Goal: Task Accomplishment & Management: Use online tool/utility

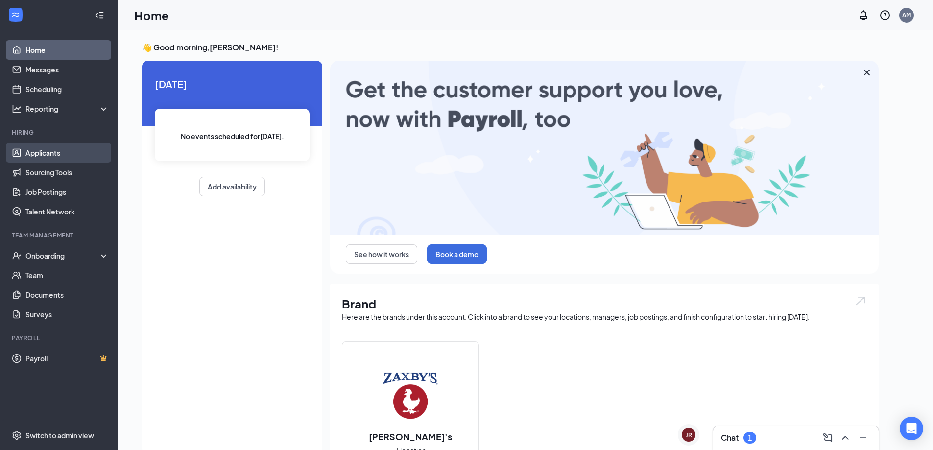
click at [53, 154] on link "Applicants" at bounding box center [67, 153] width 84 height 20
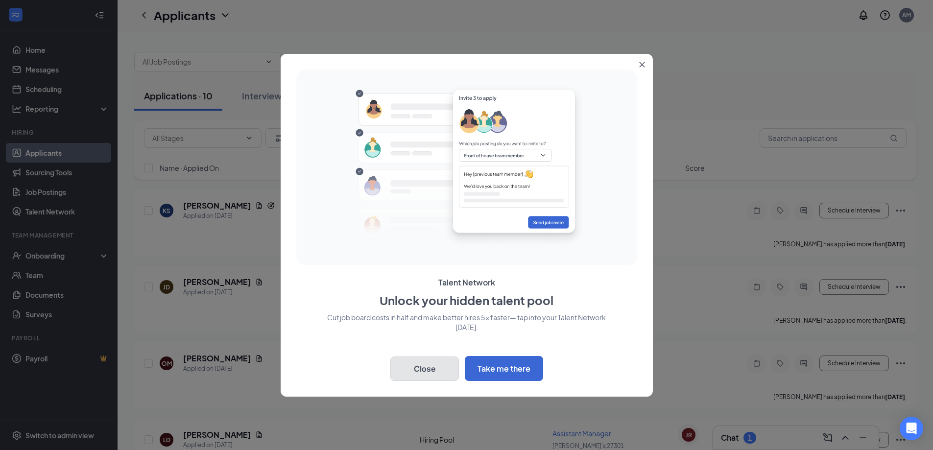
click at [435, 368] on button "Close" at bounding box center [424, 369] width 69 height 24
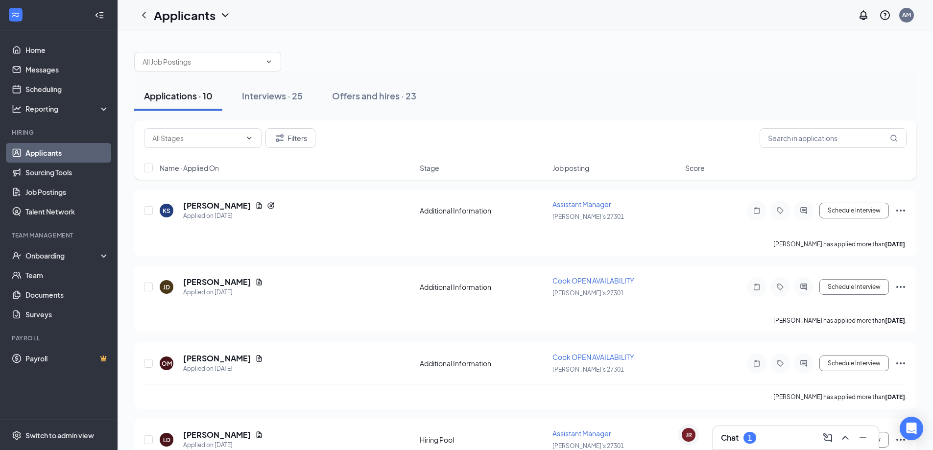
click at [637, 187] on div "Filters Name · Applied On Stage Job posting Score" at bounding box center [525, 155] width 782 height 69
click at [284, 97] on div "Interviews · 25" at bounding box center [272, 96] width 61 height 12
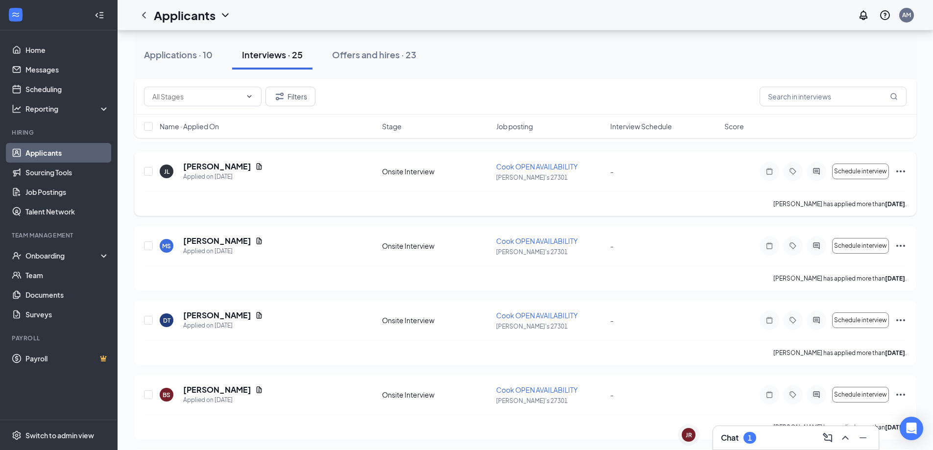
scroll to position [49, 0]
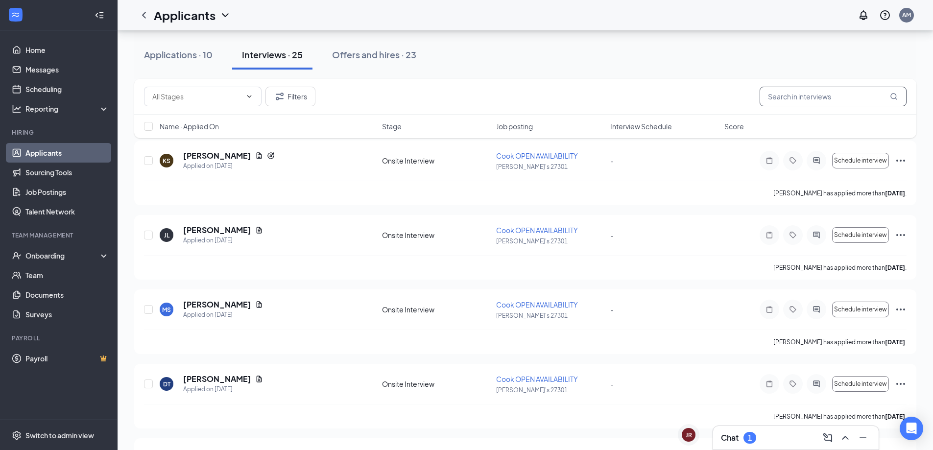
click at [798, 102] on input "text" at bounding box center [833, 97] width 147 height 20
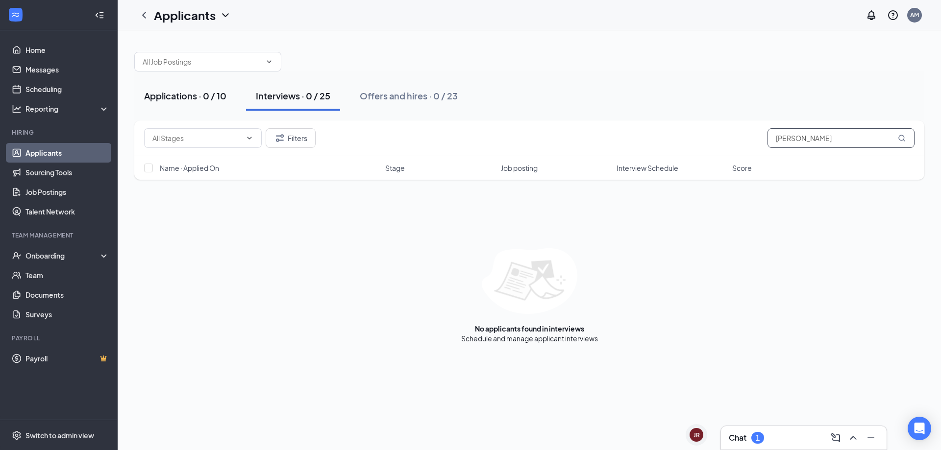
type input "[PERSON_NAME]"
click at [208, 99] on div "Applications · 0 / 10" at bounding box center [185, 96] width 82 height 12
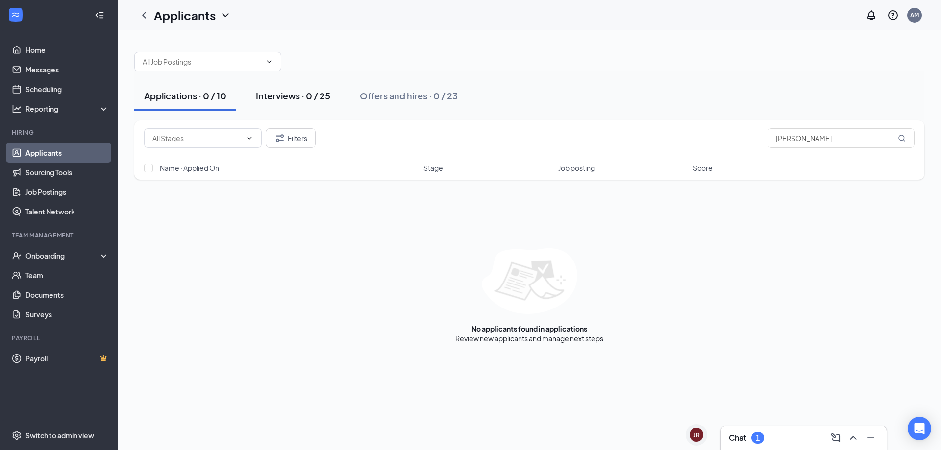
click at [305, 100] on div "Interviews · 0 / 25" at bounding box center [293, 96] width 74 height 12
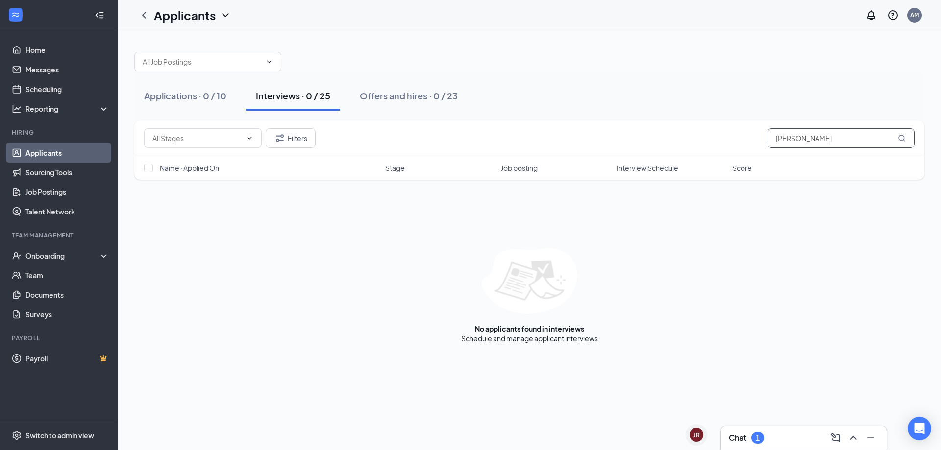
click at [785, 138] on input "[PERSON_NAME]" at bounding box center [840, 138] width 147 height 20
type input "[PERSON_NAME]"
click at [177, 102] on button "Applications · 0 / 10" at bounding box center [185, 95] width 102 height 29
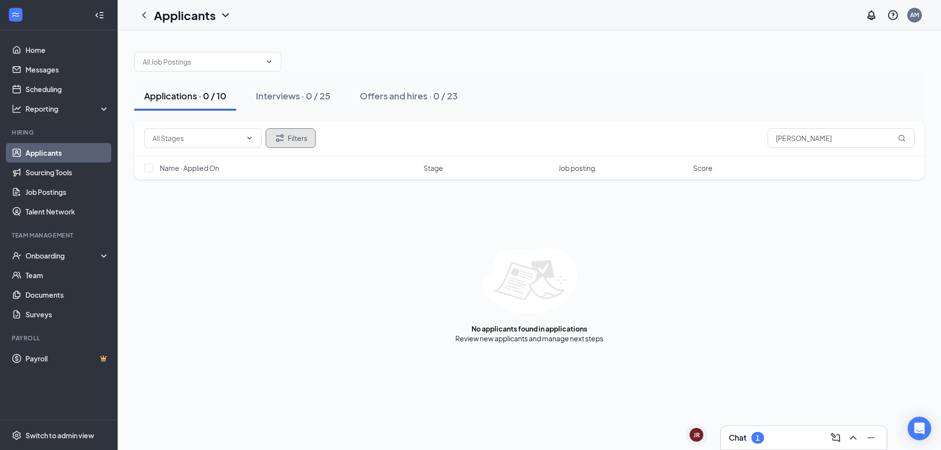
click at [297, 141] on button "Filters" at bounding box center [291, 138] width 50 height 20
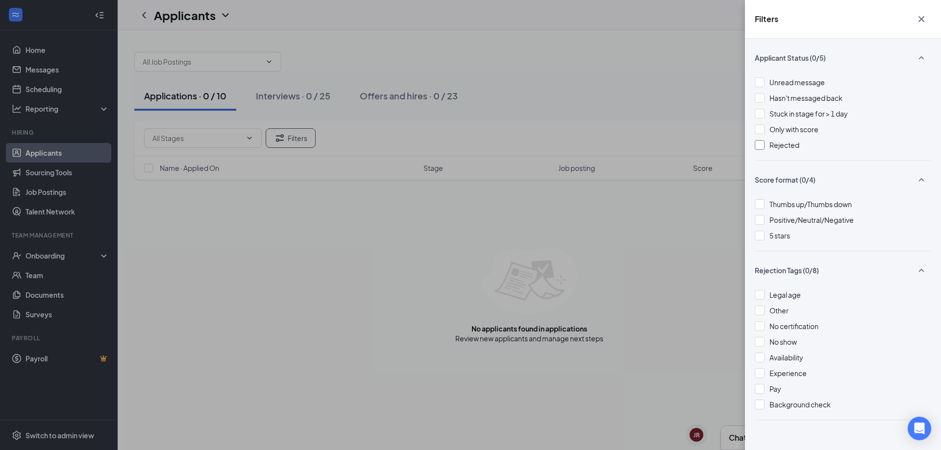
click at [758, 147] on div at bounding box center [760, 145] width 10 height 10
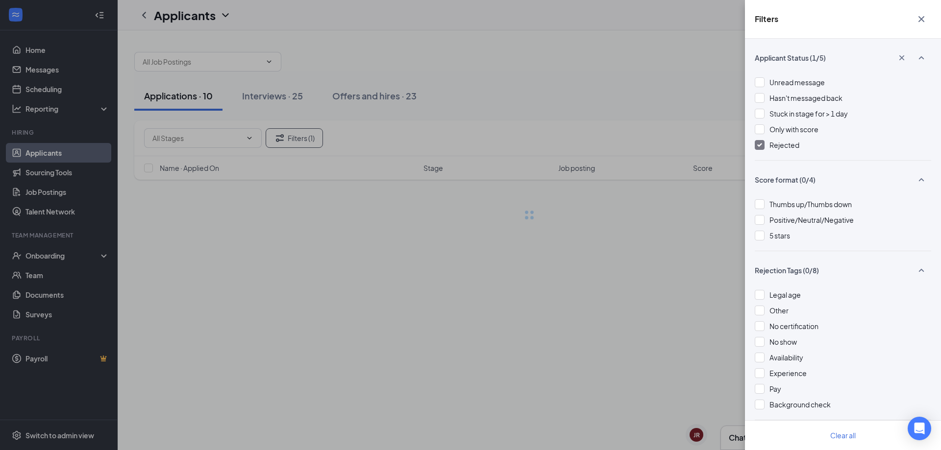
click at [641, 116] on div "Filters Applicant Status (1/5) Unread message Hasn't messaged back Stuck in sta…" at bounding box center [470, 225] width 941 height 450
click at [921, 16] on icon "Cross" at bounding box center [921, 19] width 12 height 12
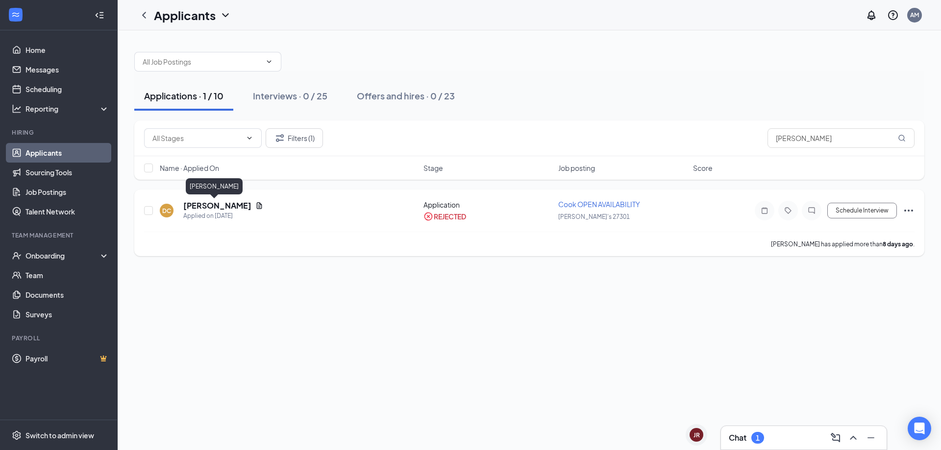
click at [198, 202] on h5 "[PERSON_NAME]" at bounding box center [217, 205] width 68 height 11
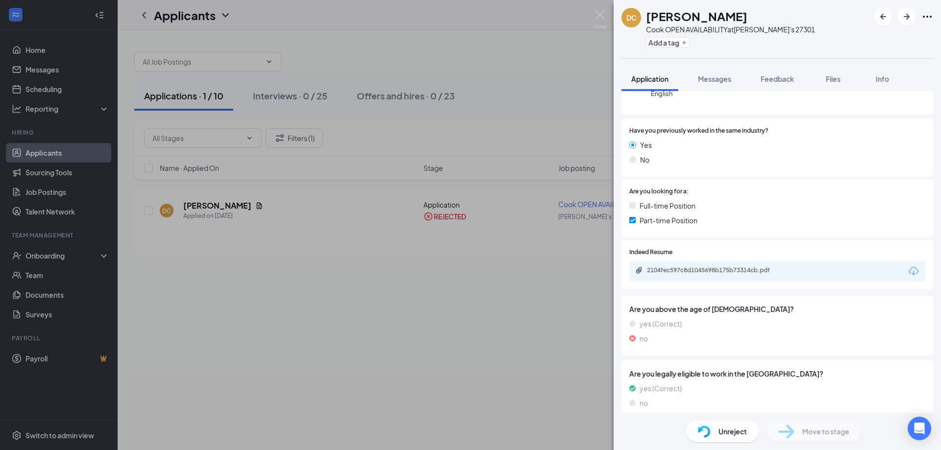
scroll to position [126, 0]
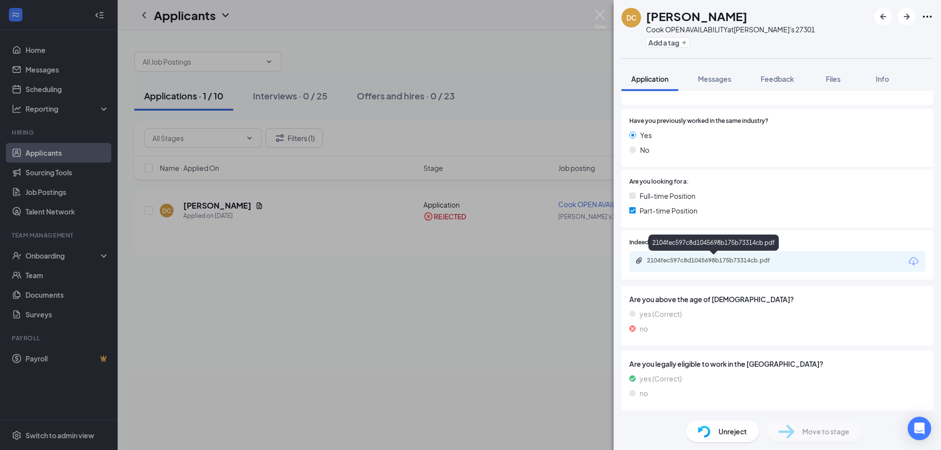
click at [695, 260] on div "2104fec597c8d1045698b175b73314cb.pdf" at bounding box center [715, 261] width 137 height 8
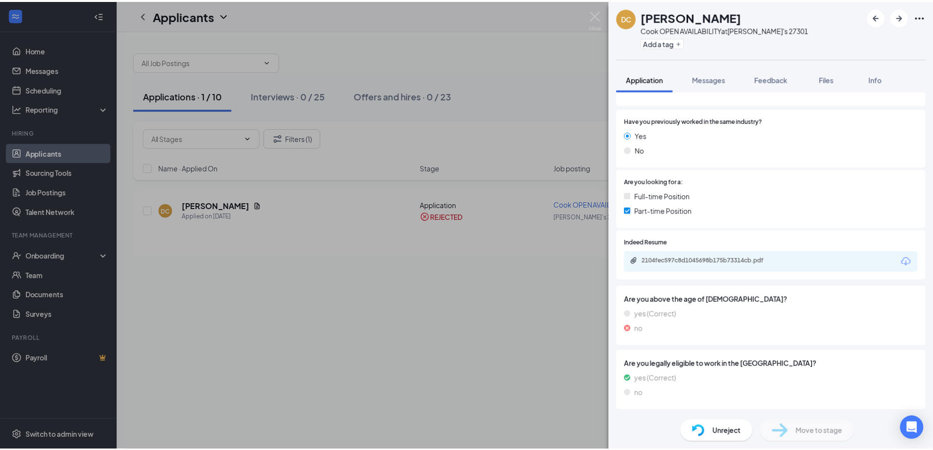
scroll to position [122, 0]
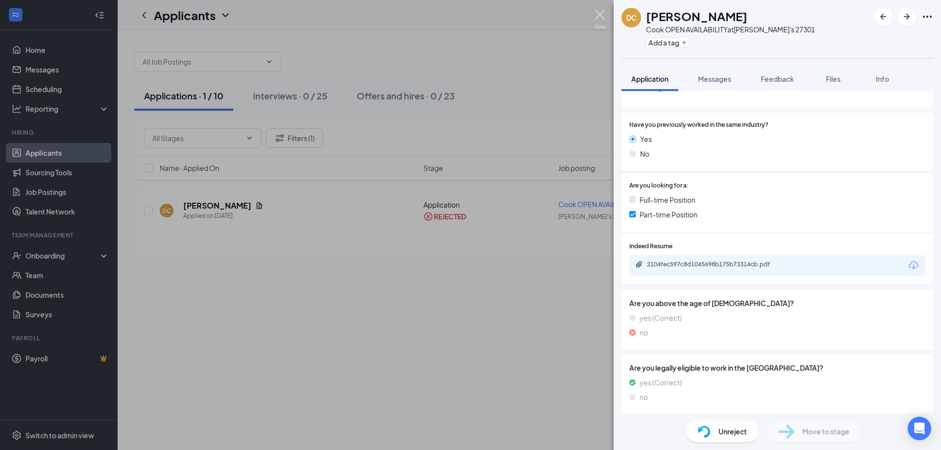
click at [596, 19] on img at bounding box center [600, 19] width 12 height 19
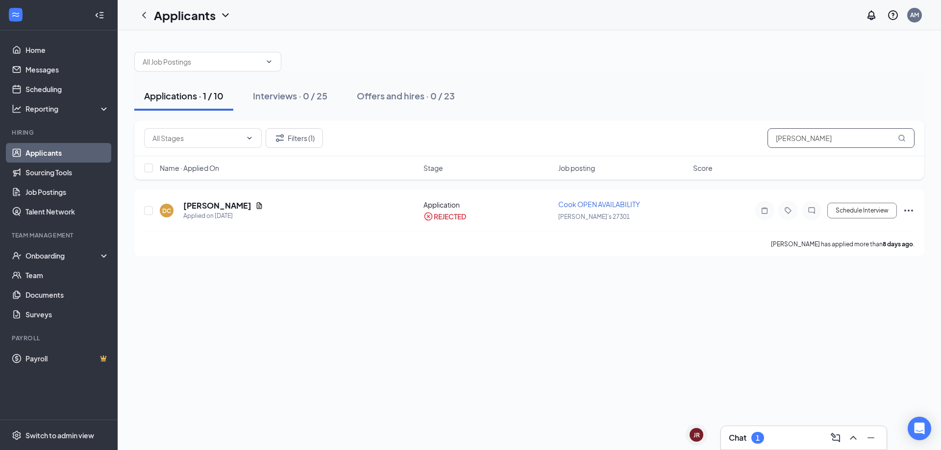
drag, startPoint x: 793, startPoint y: 142, endPoint x: 753, endPoint y: 142, distance: 39.7
click at [753, 142] on div "Filters (1) [PERSON_NAME]" at bounding box center [529, 138] width 770 height 20
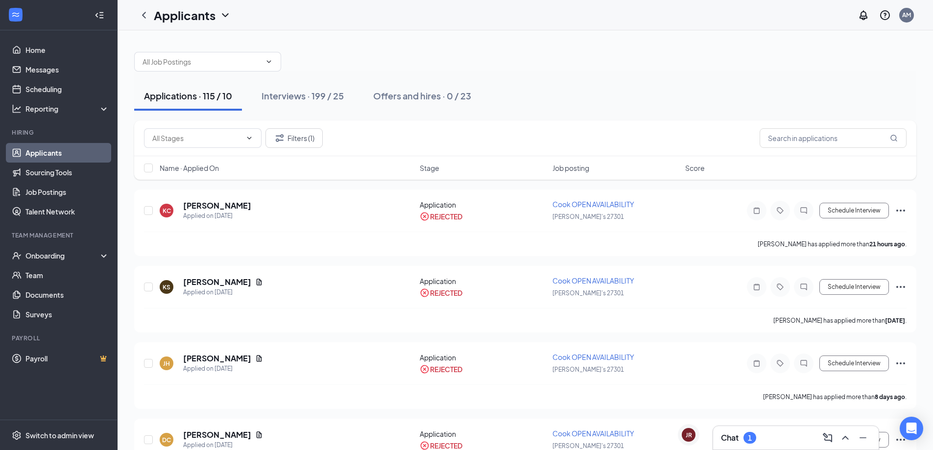
click at [215, 102] on button "Applications · 115 / 10" at bounding box center [188, 95] width 108 height 29
click at [244, 140] on span at bounding box center [248, 138] width 10 height 8
click at [221, 186] on div "Hiring Pool (2)" at bounding box center [203, 183] width 102 height 11
type input "Hiring Pool (2)"
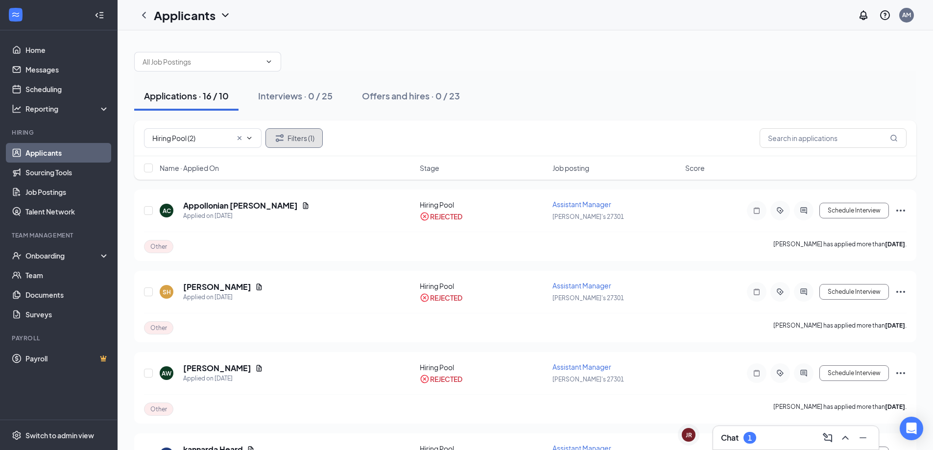
click at [290, 131] on button "Filters (1)" at bounding box center [294, 138] width 57 height 20
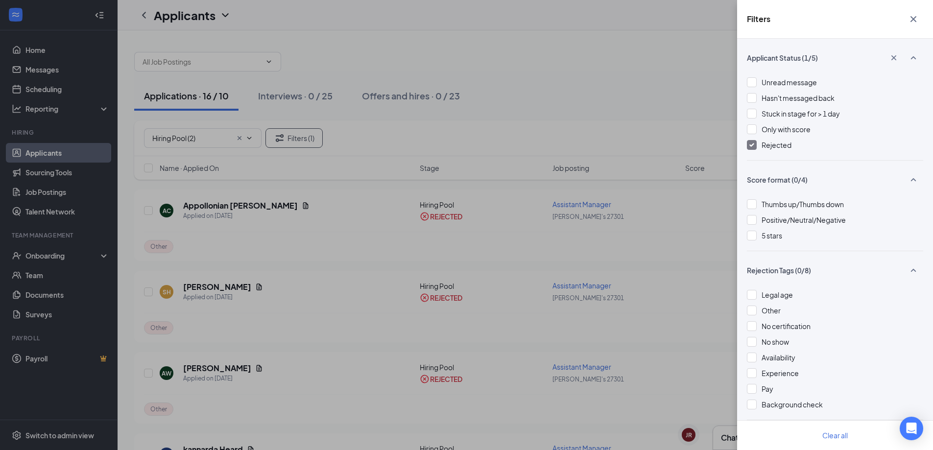
click at [773, 143] on span "Rejected" at bounding box center [777, 145] width 30 height 9
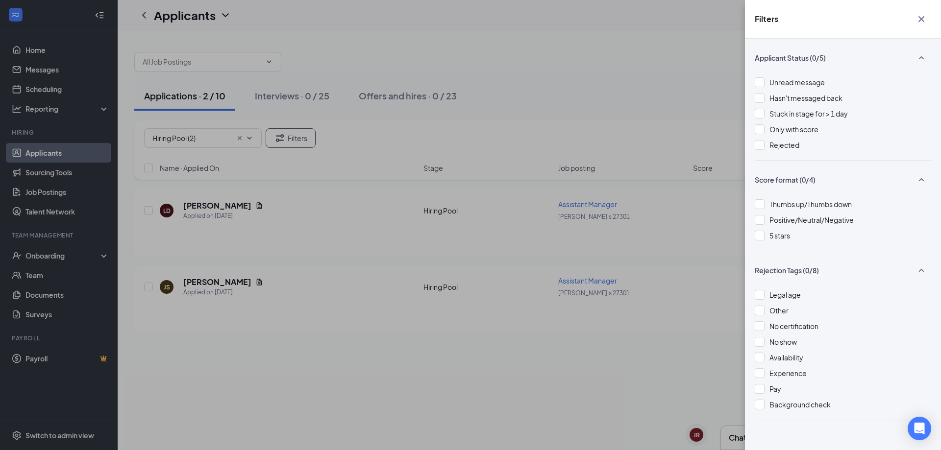
click at [919, 19] on icon "Cross" at bounding box center [921, 19] width 12 height 12
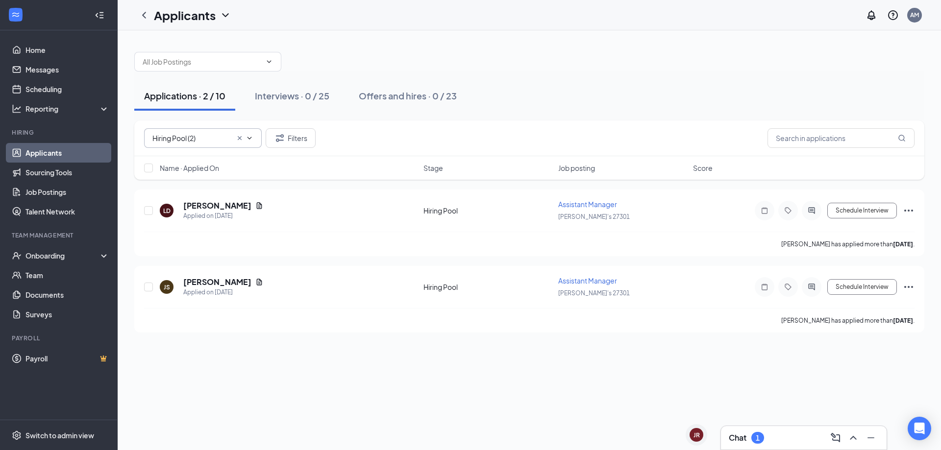
click at [240, 139] on icon "Cross" at bounding box center [240, 138] width 8 height 8
